Goal: Use online tool/utility: Utilize a website feature to perform a specific function

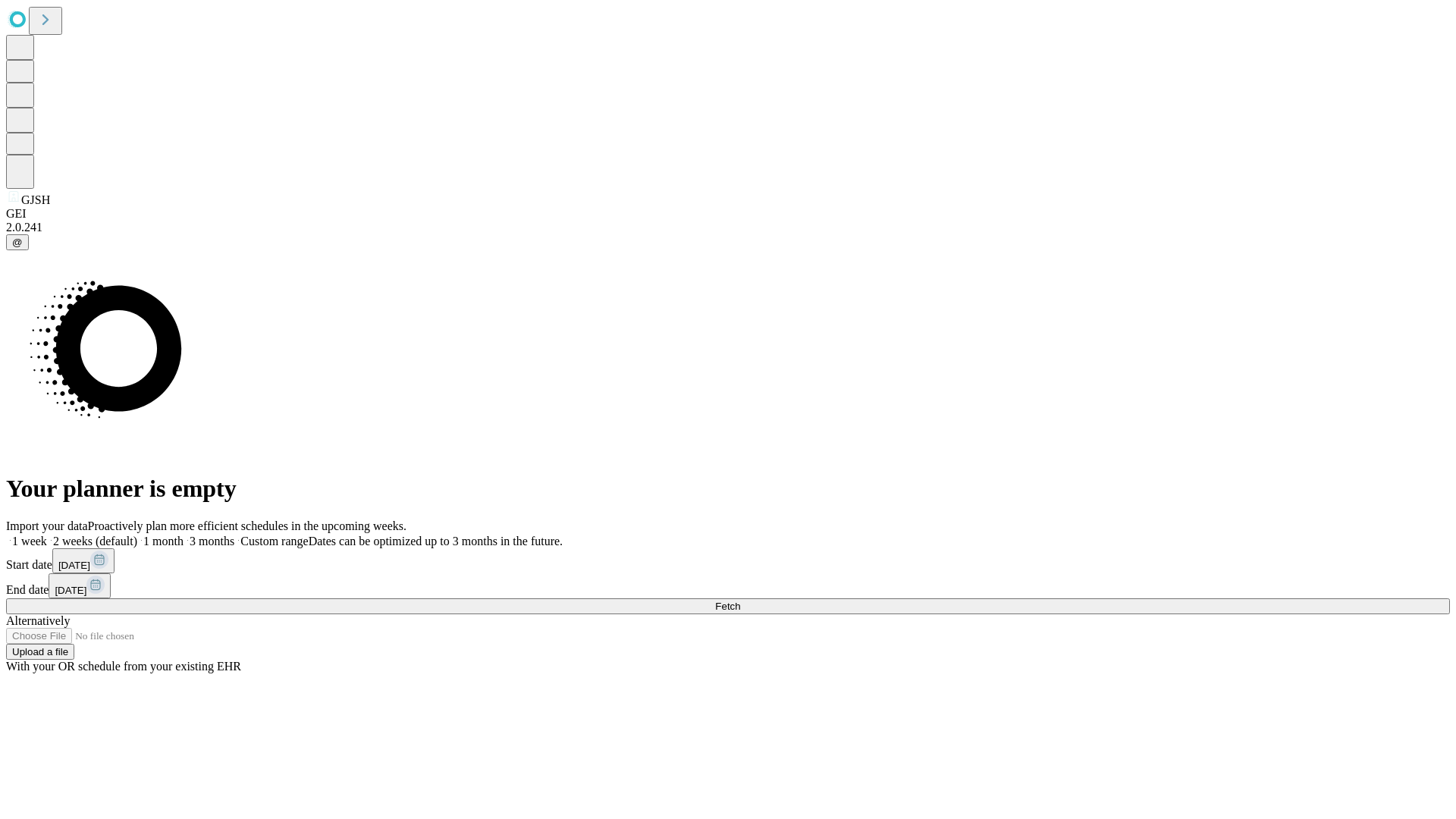
click at [740, 601] on span "Fetch" at bounding box center [727, 606] width 25 height 11
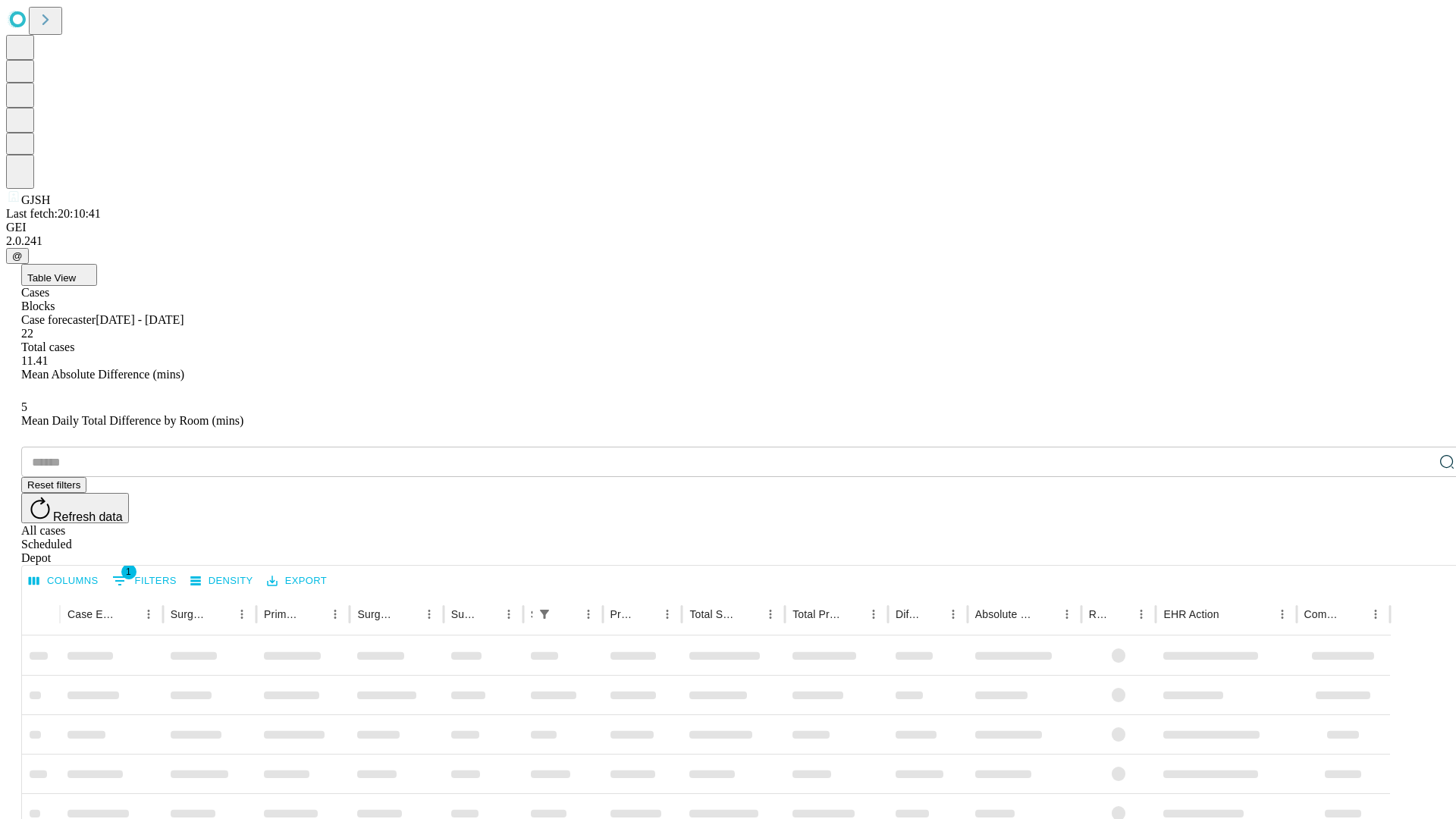
click at [76, 272] on span "Table View" at bounding box center [51, 278] width 48 height 11
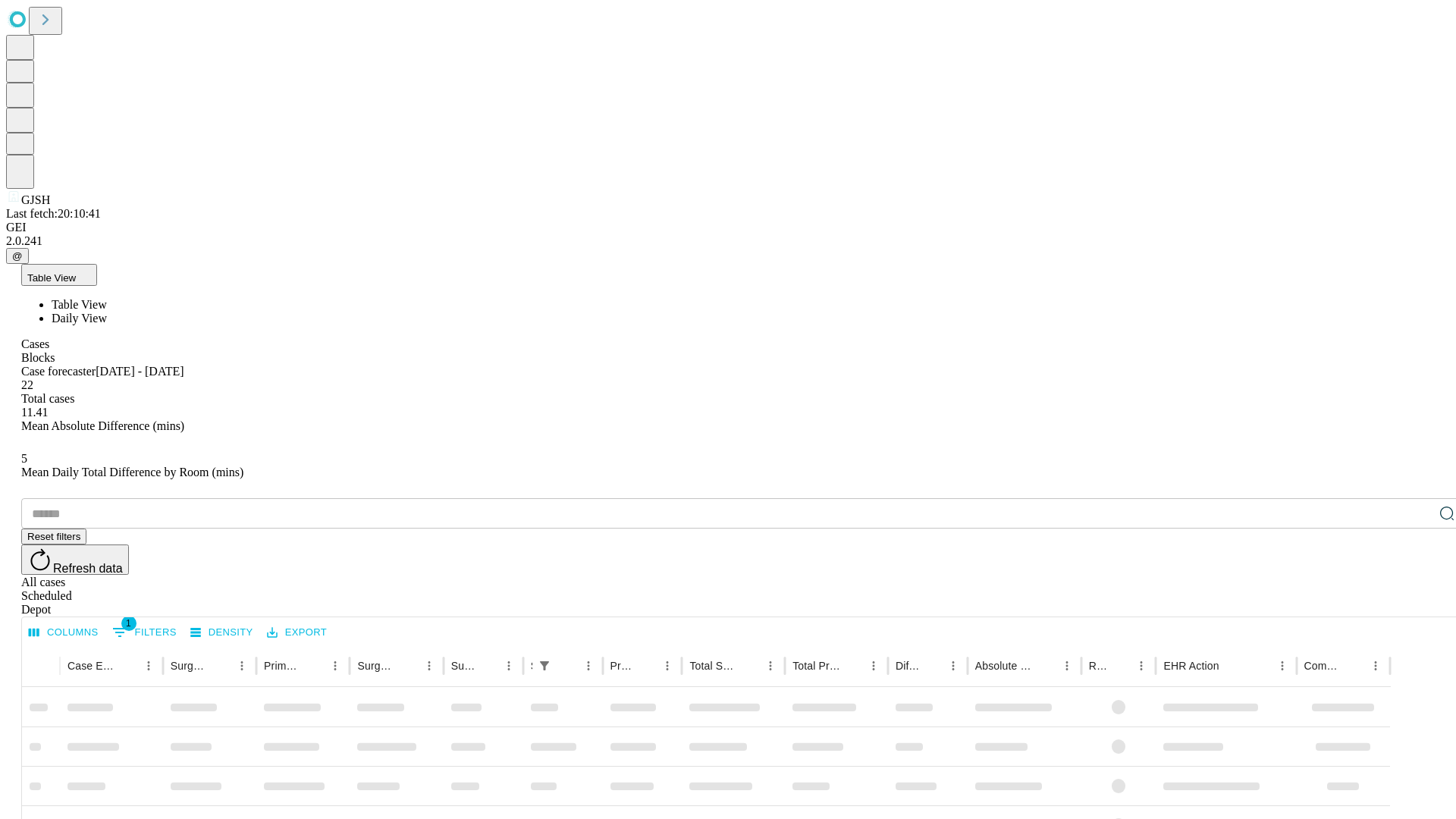
click at [107, 312] on span "Daily View" at bounding box center [79, 318] width 56 height 13
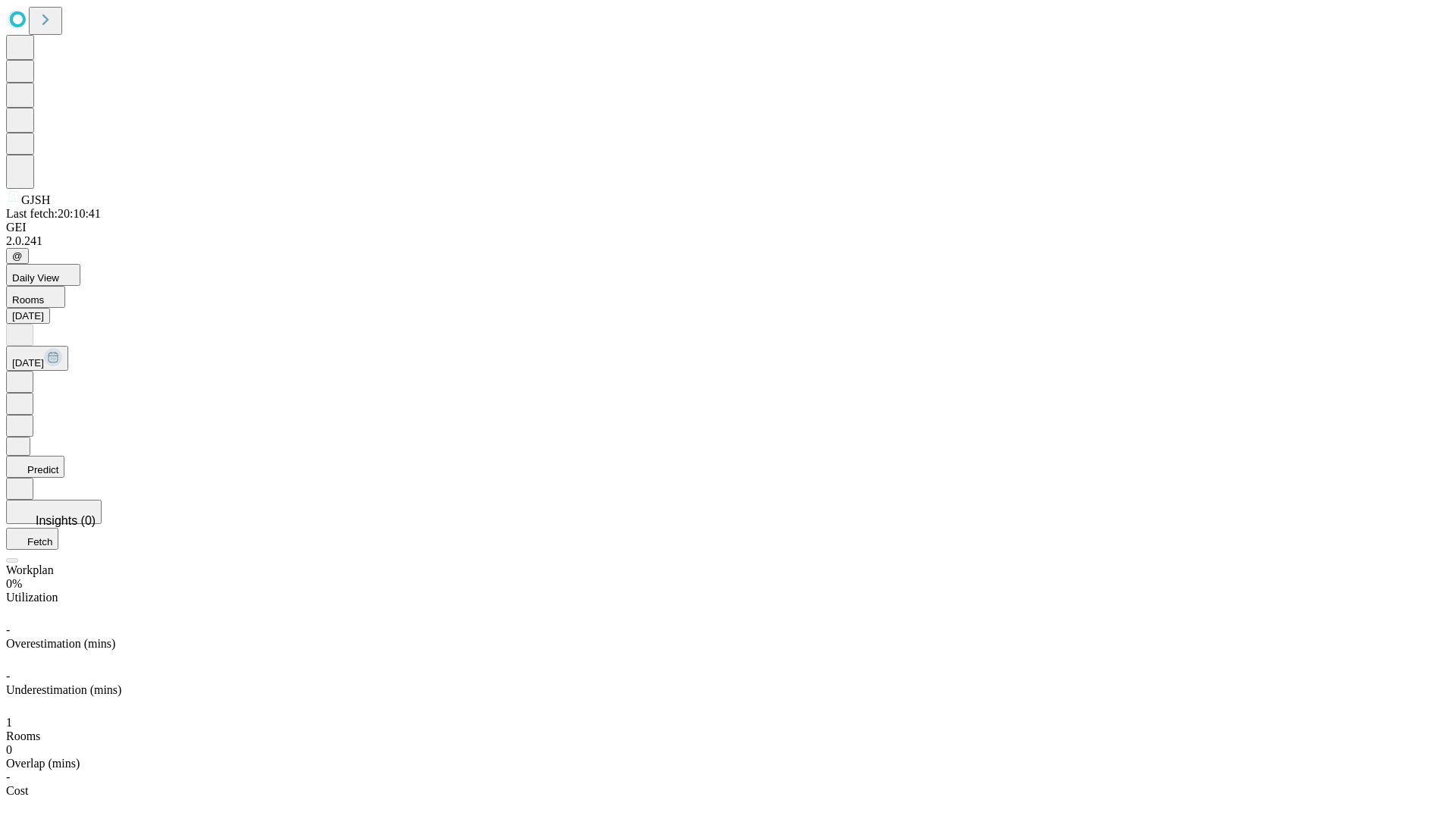
click at [64, 456] on button "Predict" at bounding box center [35, 467] width 59 height 22
